Goal: Task Accomplishment & Management: Manage account settings

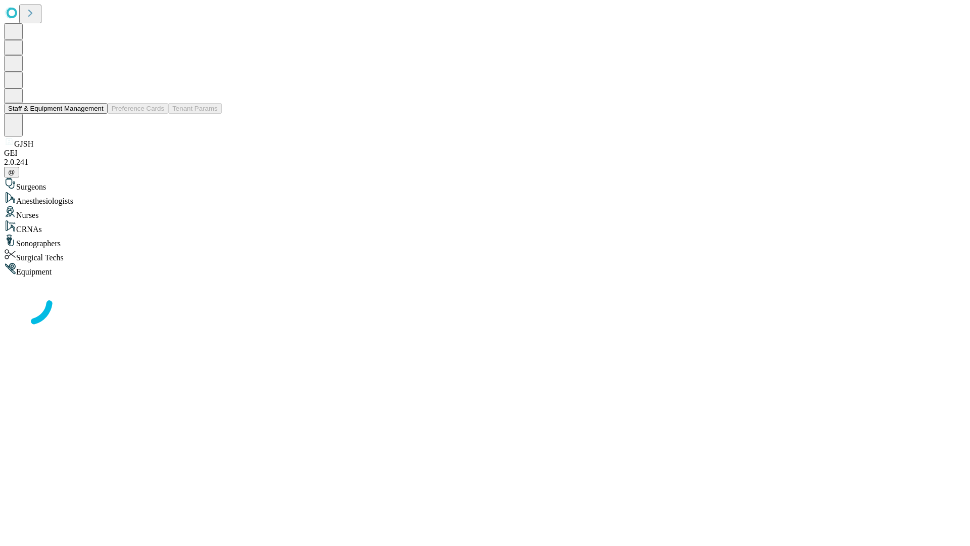
click at [96, 114] on button "Staff & Equipment Management" at bounding box center [56, 108] width 104 height 11
